Goal: Book appointment/travel/reservation

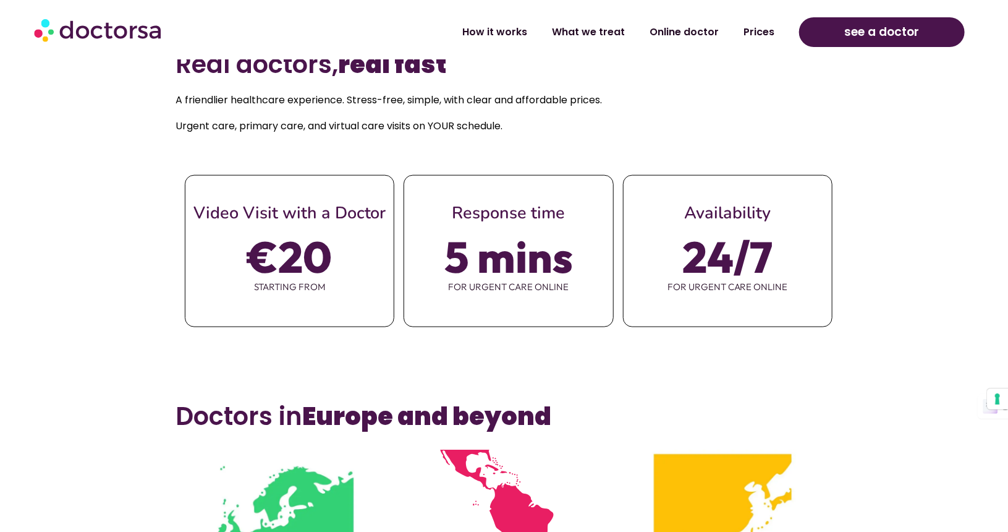
scroll to position [556, 0]
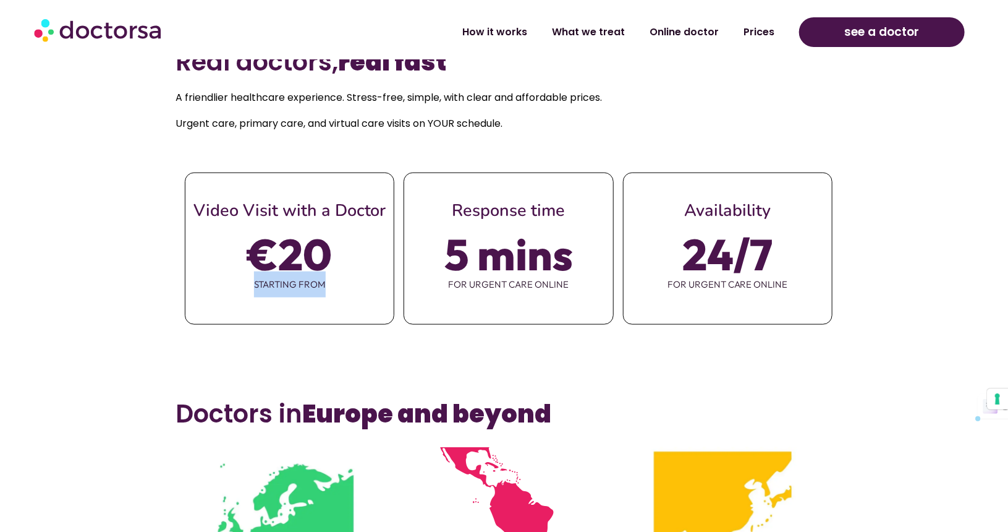
drag, startPoint x: 250, startPoint y: 280, endPoint x: 326, endPoint y: 284, distance: 76.1
click at [326, 284] on span "starting from" at bounding box center [289, 284] width 208 height 26
click at [766, 35] on link "Prices" at bounding box center [759, 27] width 56 height 28
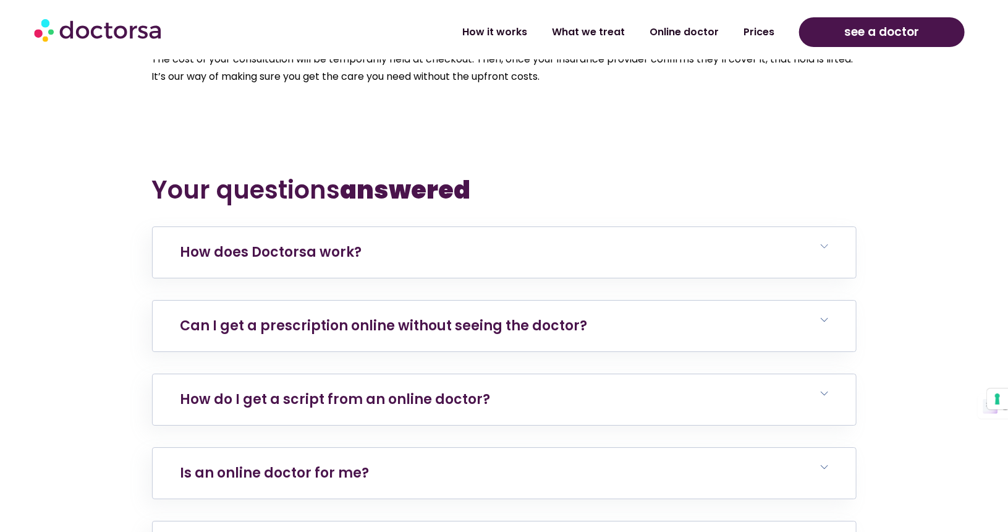
scroll to position [4265, 0]
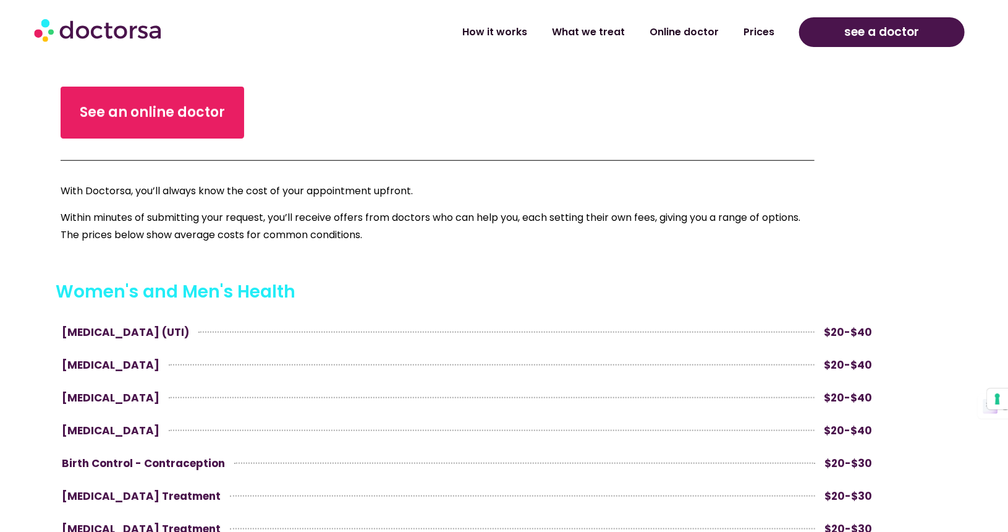
scroll to position [433, 0]
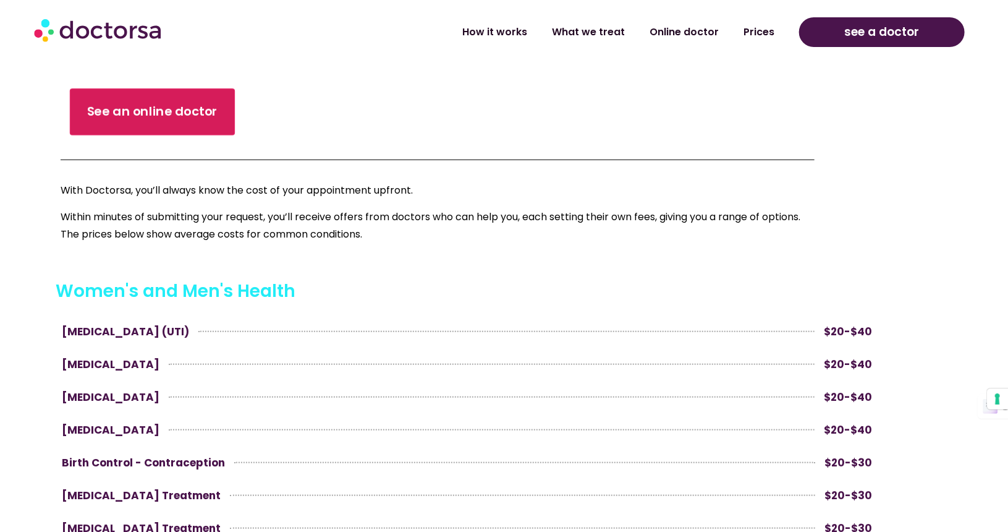
click at [159, 103] on span "See an online doctor" at bounding box center [152, 112] width 131 height 18
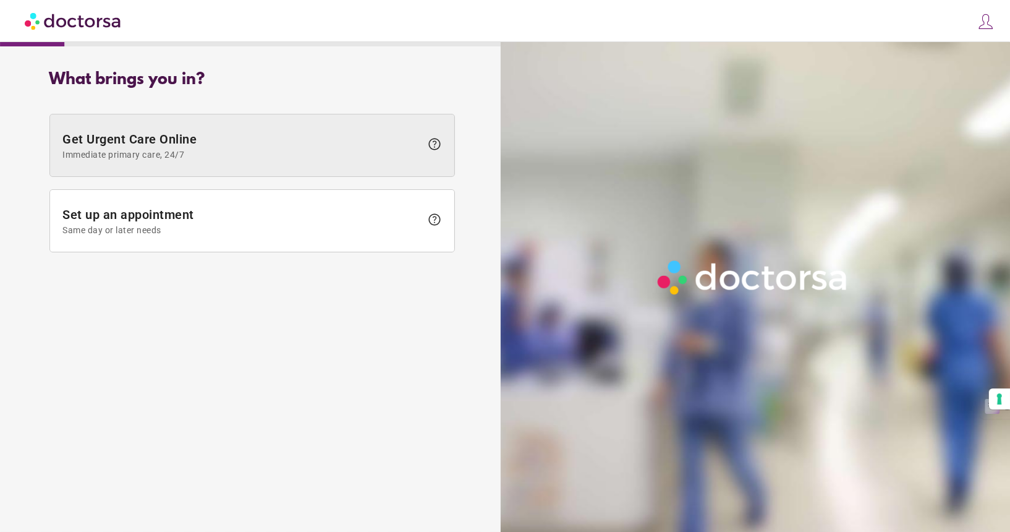
click at [142, 168] on span at bounding box center [252, 145] width 404 height 62
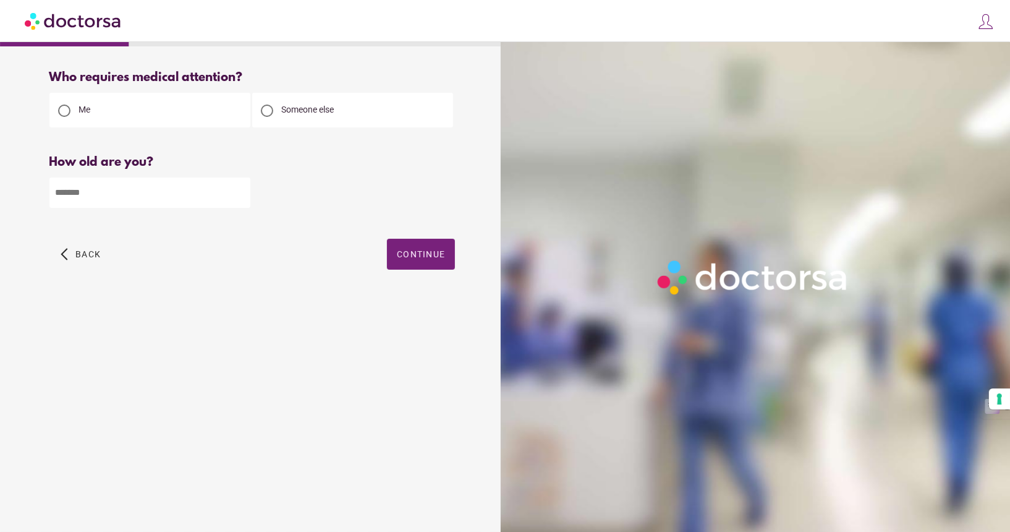
click at [130, 190] on input "number" at bounding box center [149, 192] width 201 height 30
type input "**"
click at [419, 255] on span "Continue" at bounding box center [421, 254] width 48 height 10
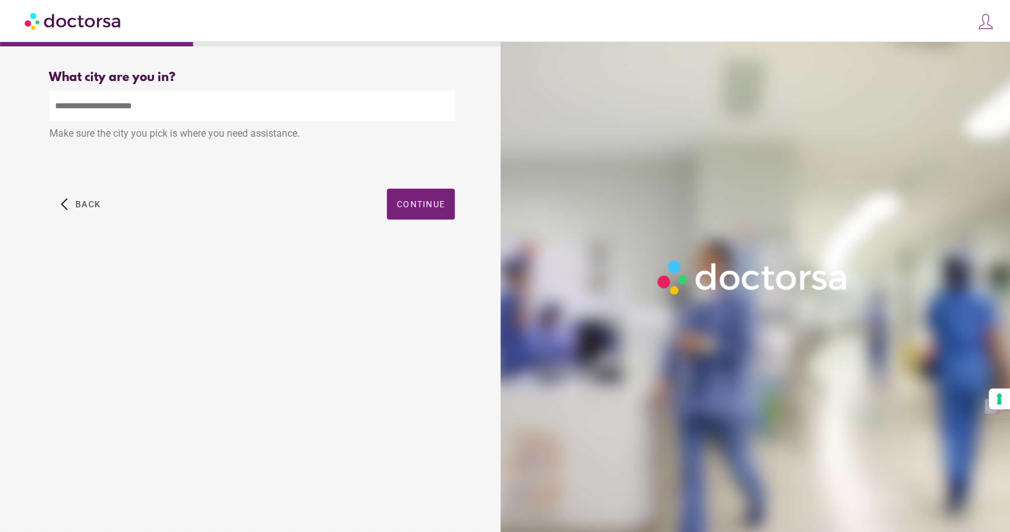
drag, startPoint x: 140, startPoint y: 106, endPoint x: 143, endPoint y: 120, distance: 13.9
click at [140, 106] on input "text" at bounding box center [251, 106] width 405 height 30
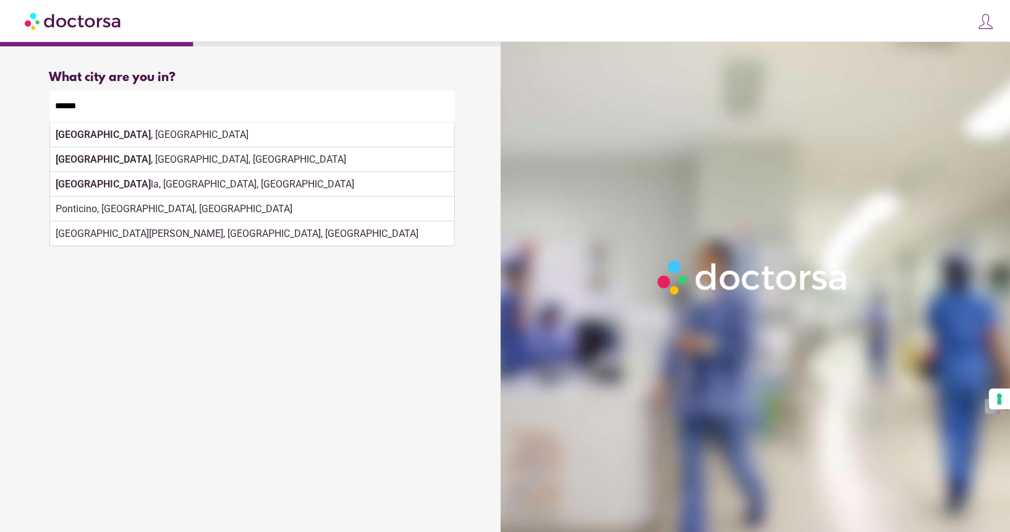
click at [431, 215] on div "Ponticino, Arezzo, Italy" at bounding box center [252, 209] width 404 height 25
type input "**********"
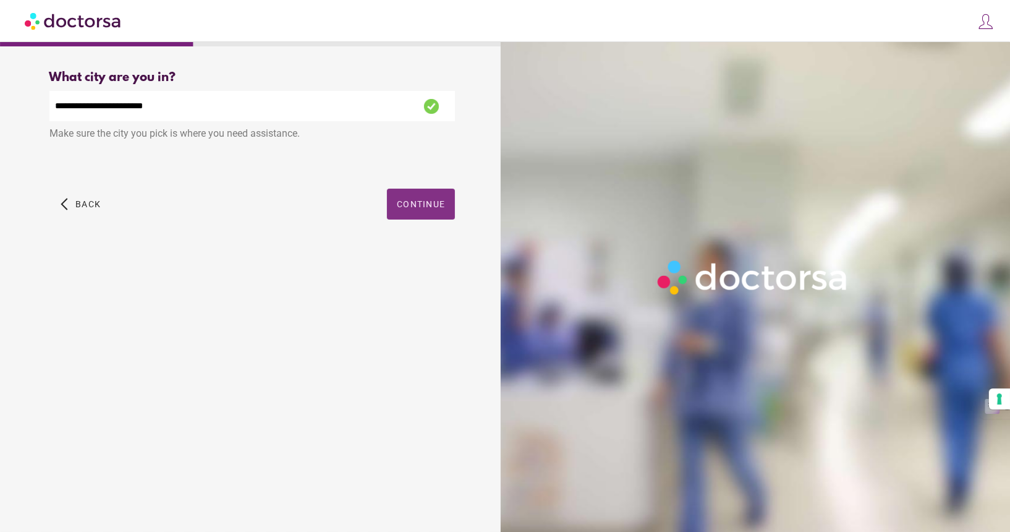
click at [412, 209] on span "Continue" at bounding box center [421, 204] width 48 height 10
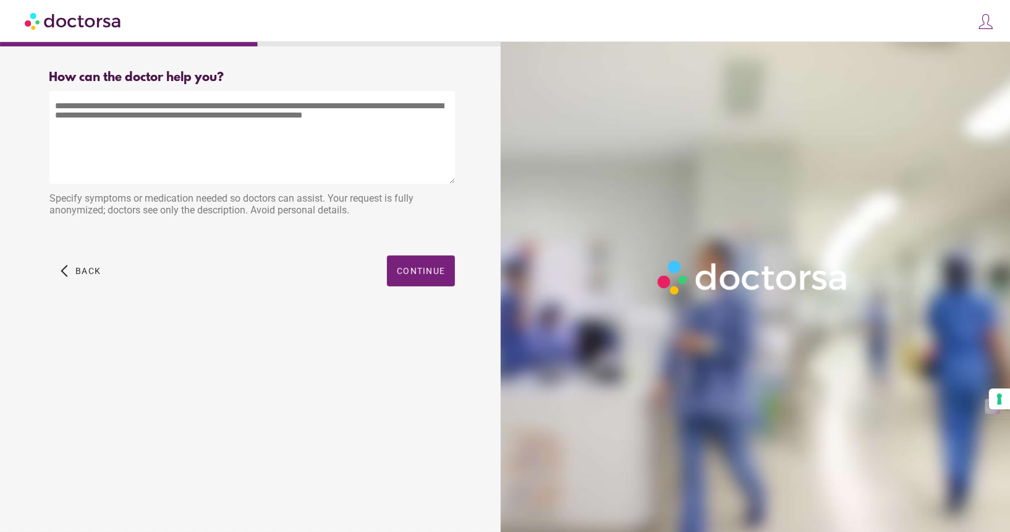
click at [171, 117] on textarea at bounding box center [251, 137] width 405 height 93
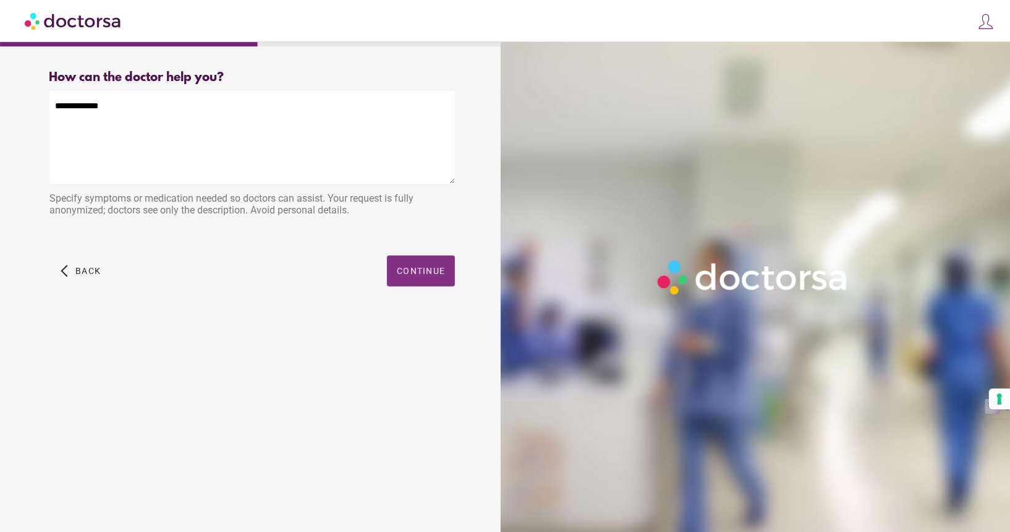
type textarea "**********"
click at [441, 272] on span "Continue" at bounding box center [421, 271] width 48 height 10
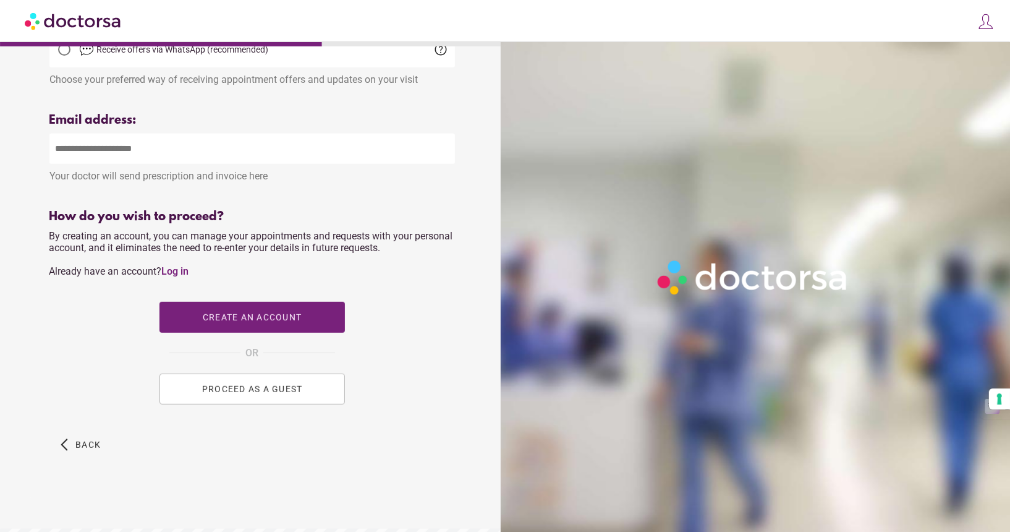
scroll to position [385, 0]
